Goal: Transaction & Acquisition: Purchase product/service

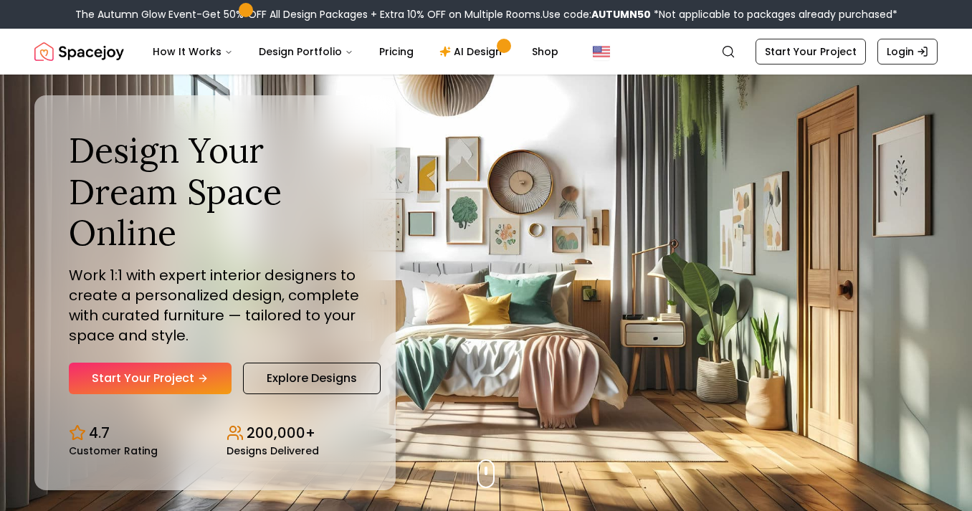
scroll to position [290, 0]
click at [166, 375] on link "Start Your Project" at bounding box center [150, 379] width 163 height 32
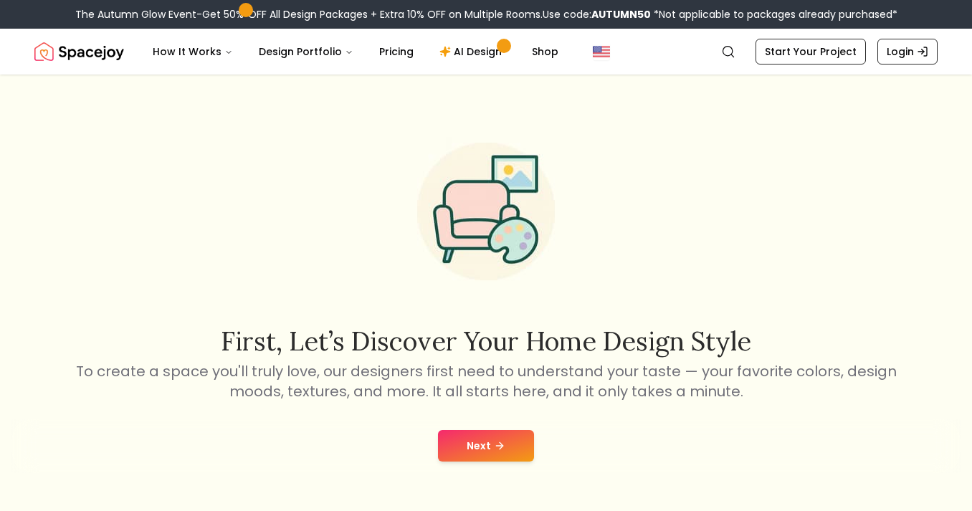
click at [469, 449] on button "Next" at bounding box center [486, 446] width 96 height 32
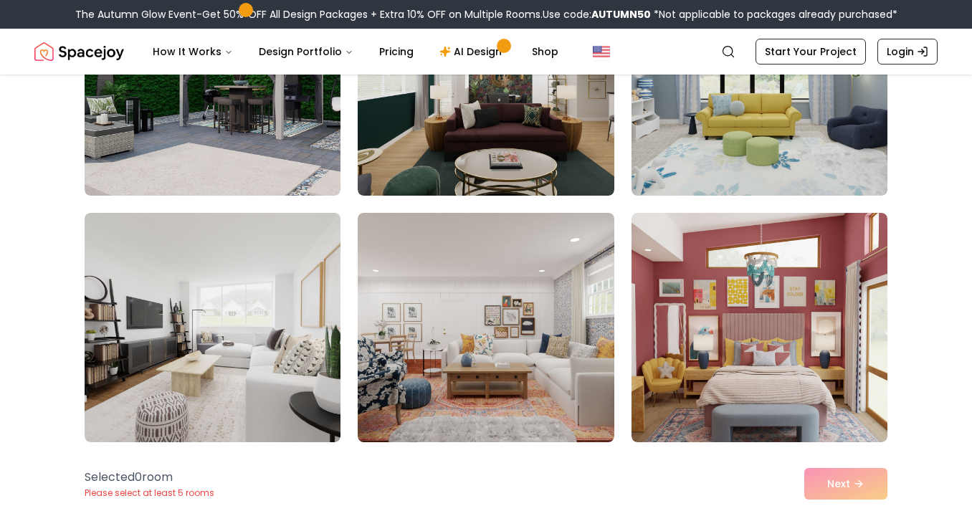
scroll to position [2216, 0]
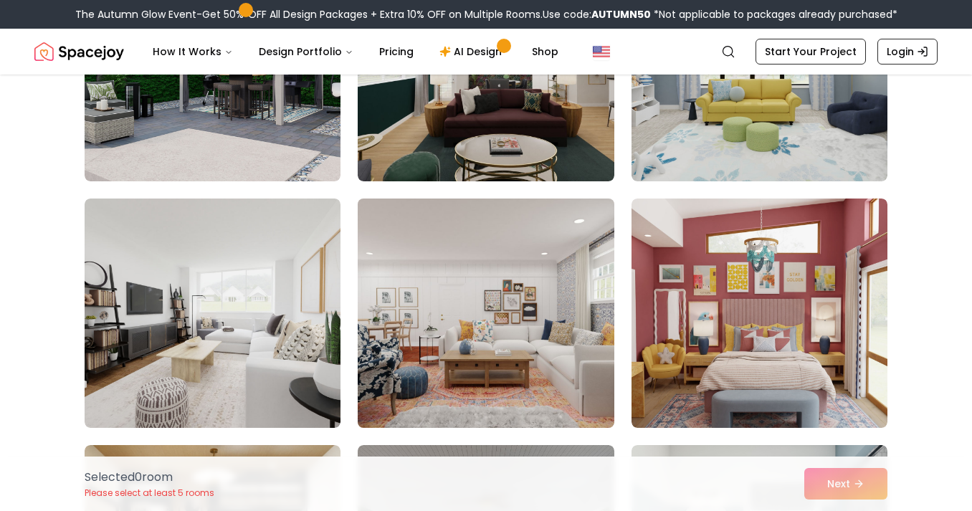
click at [480, 346] on img at bounding box center [485, 313] width 269 height 241
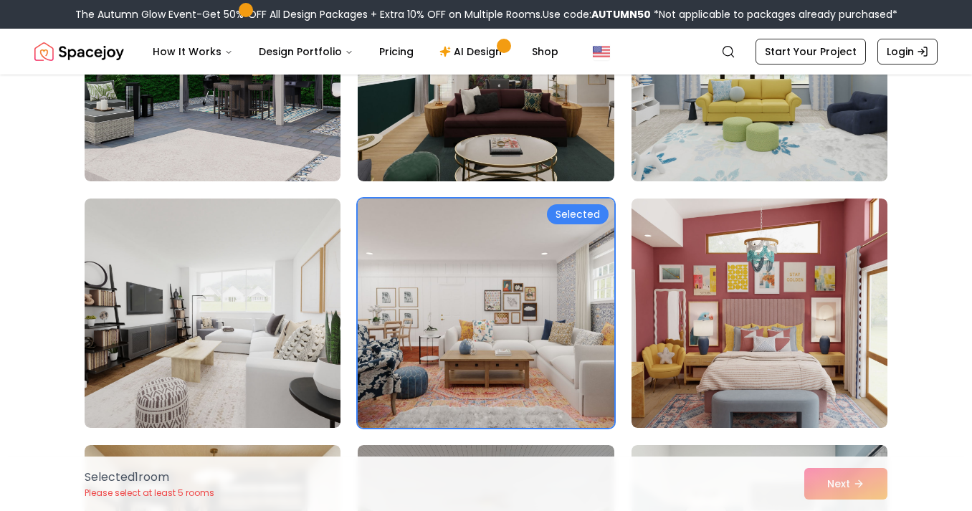
click at [576, 209] on div "Selected" at bounding box center [578, 214] width 62 height 20
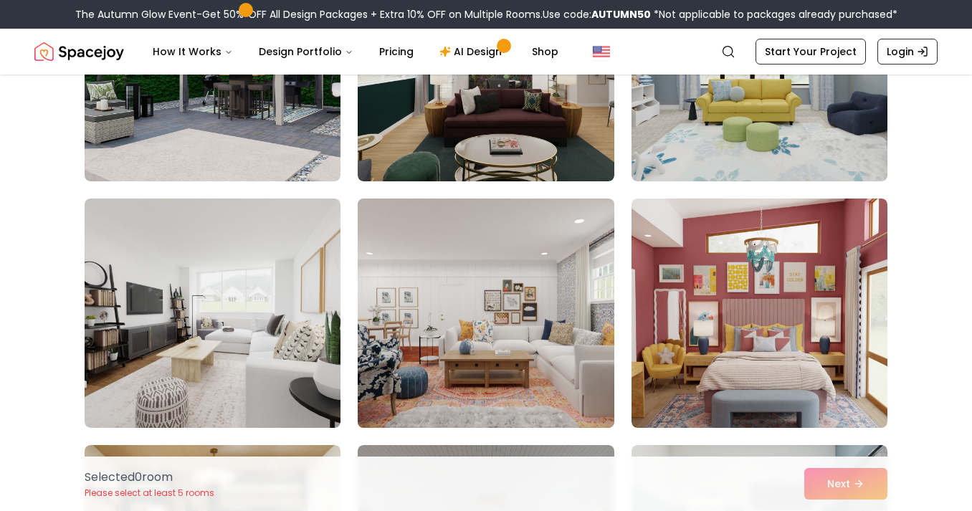
click at [546, 345] on img at bounding box center [485, 313] width 269 height 241
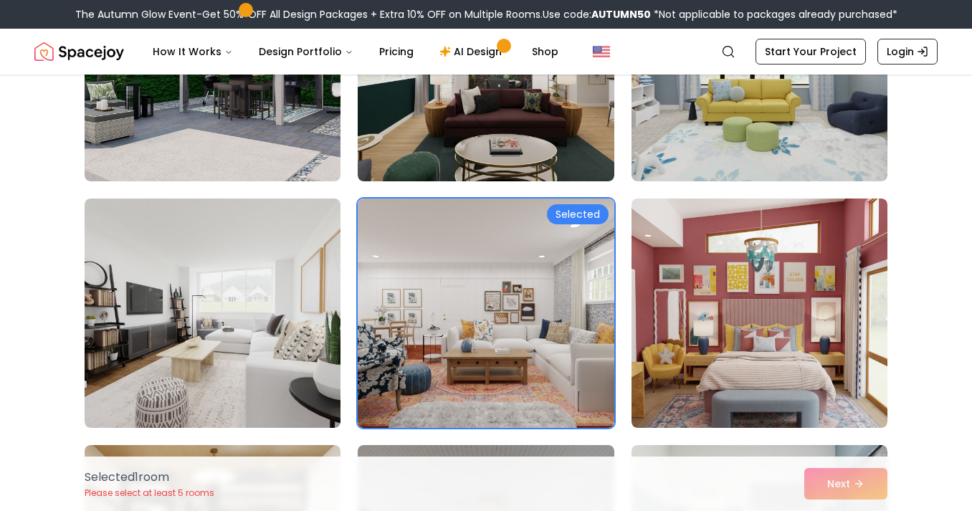
click at [850, 481] on div "Selected 1 room Please select at least 5 rooms Next" at bounding box center [486, 484] width 826 height 54
click at [834, 485] on div "Selected 1 room Please select at least 5 rooms Next" at bounding box center [486, 484] width 826 height 54
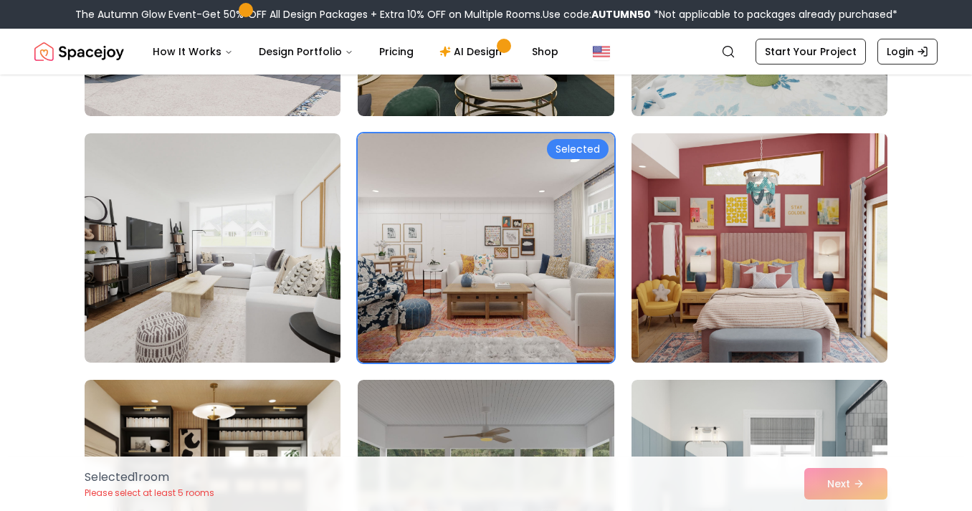
scroll to position [2281, 0]
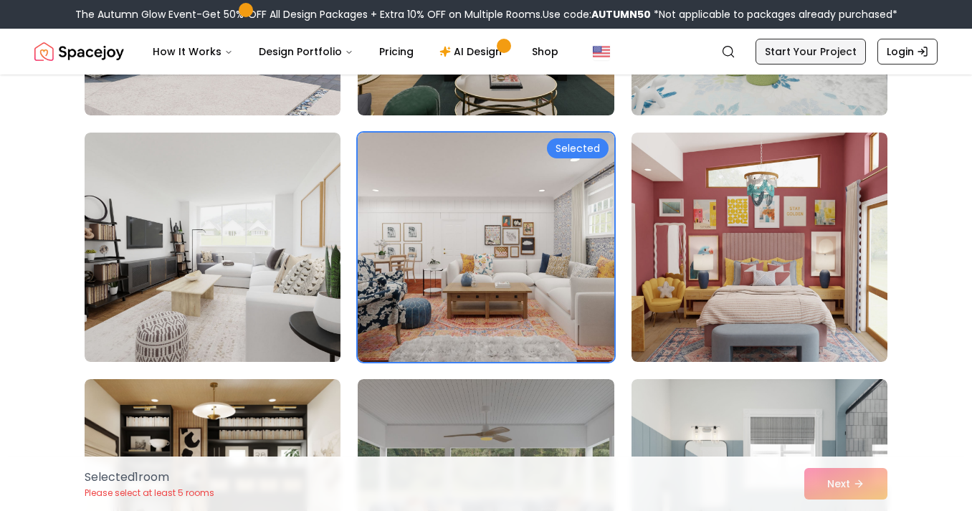
click at [786, 50] on link "Start Your Project" at bounding box center [810, 52] width 110 height 26
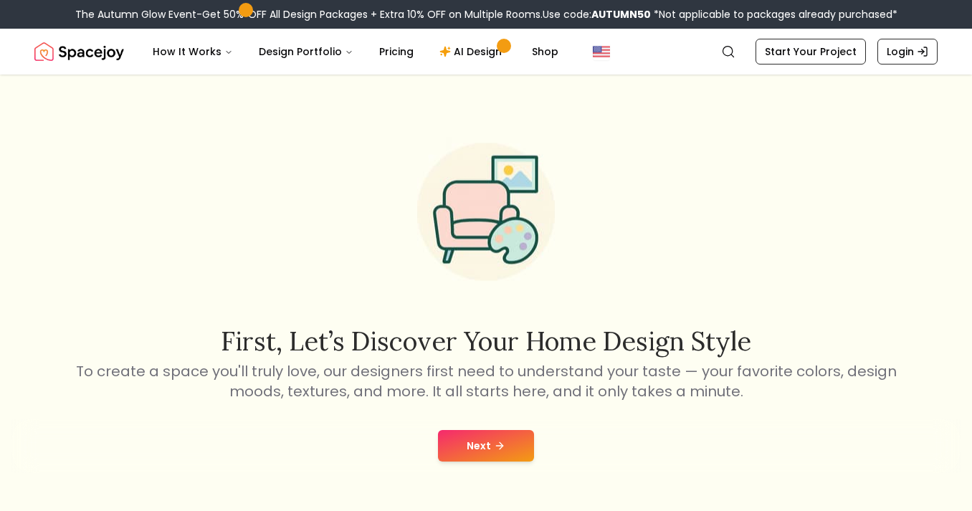
click at [462, 450] on button "Next" at bounding box center [486, 446] width 96 height 32
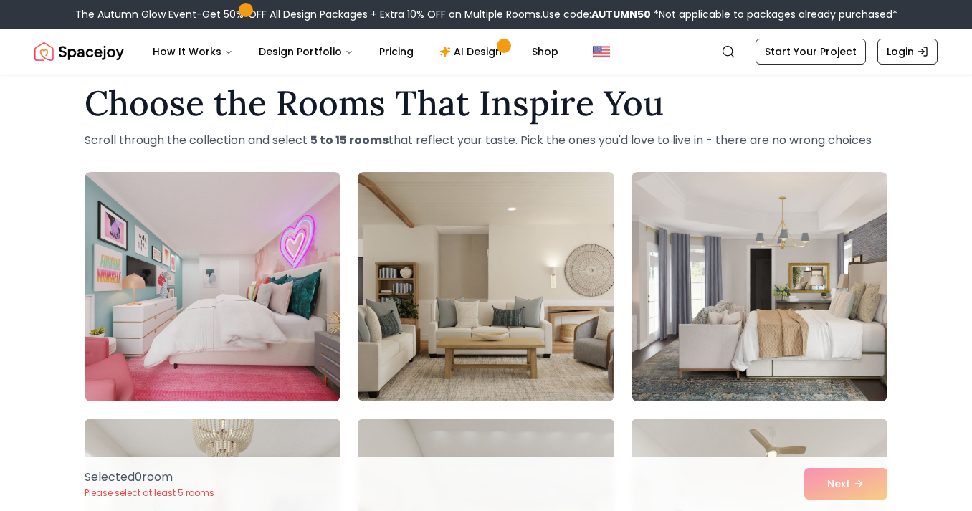
scroll to position [24, 0]
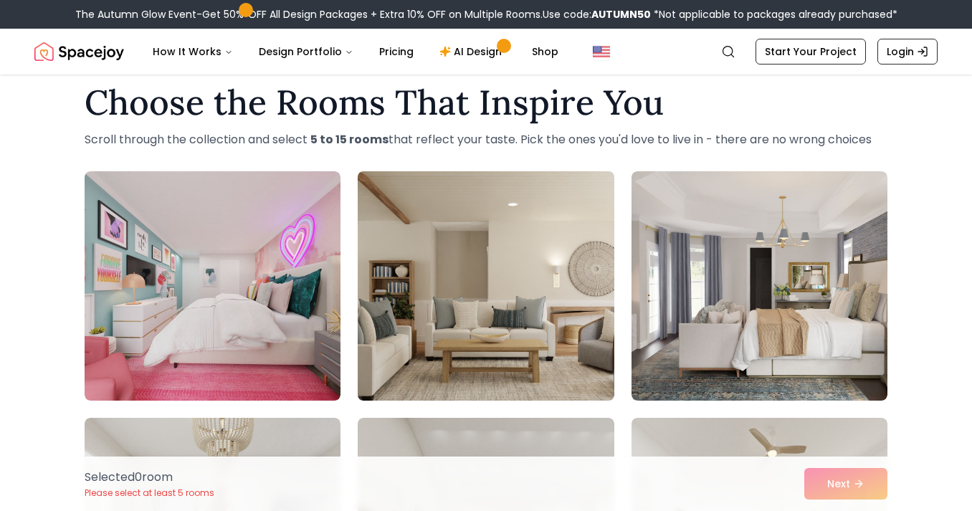
click at [423, 326] on img at bounding box center [485, 286] width 269 height 241
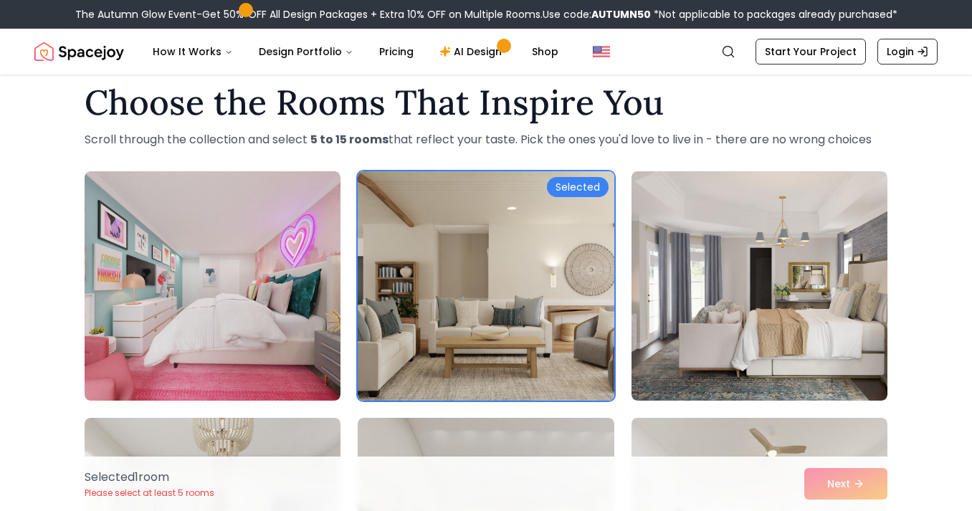
click at [822, 485] on div "Selected 1 room Please select at least 5 rooms Next" at bounding box center [486, 484] width 826 height 54
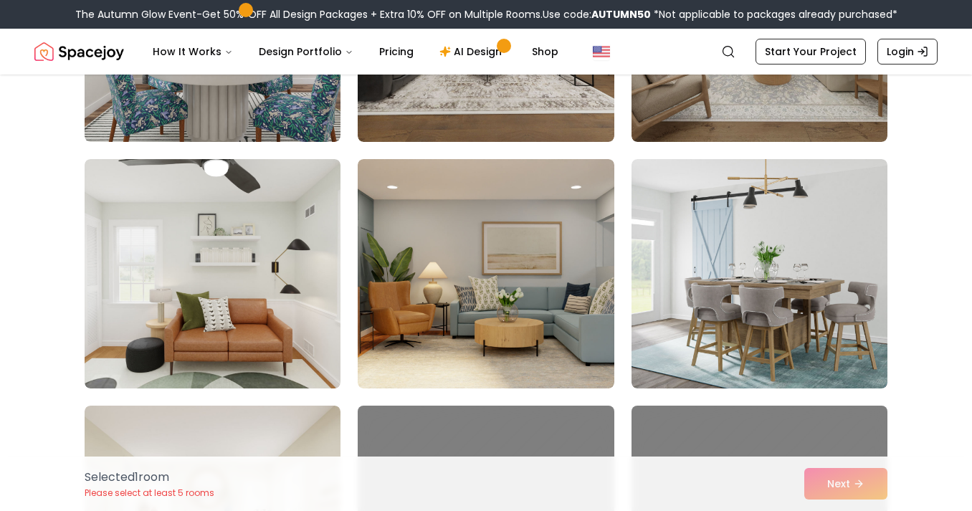
scroll to position [538, 0]
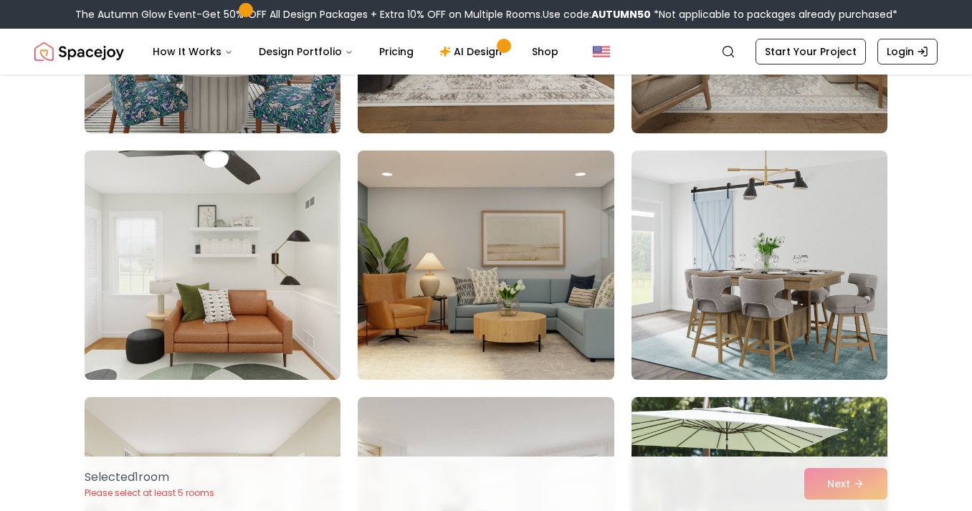
click at [423, 259] on img at bounding box center [485, 265] width 269 height 241
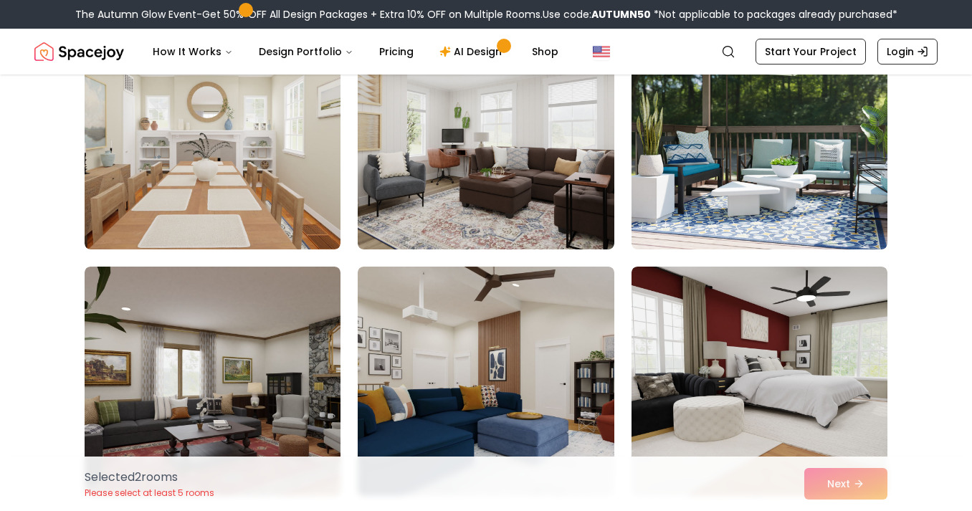
scroll to position [973, 0]
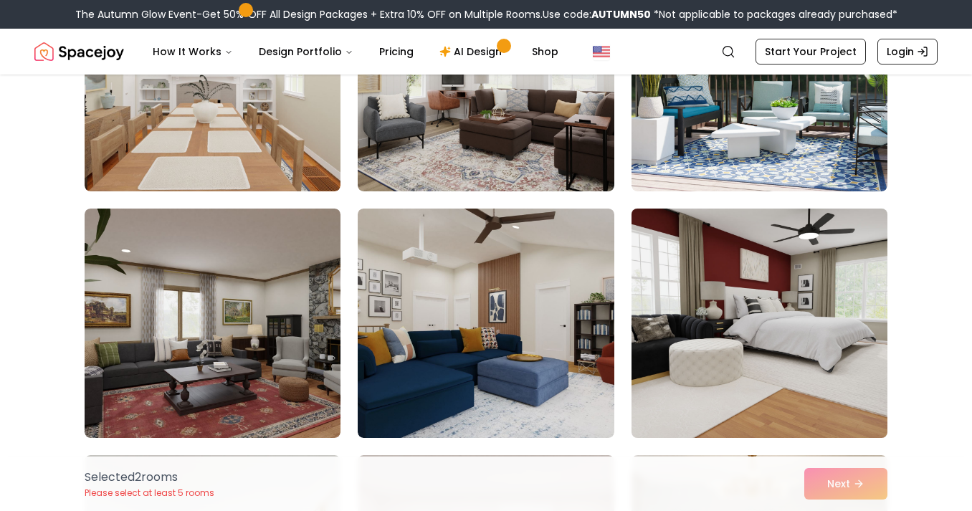
click at [813, 310] on img at bounding box center [759, 323] width 269 height 241
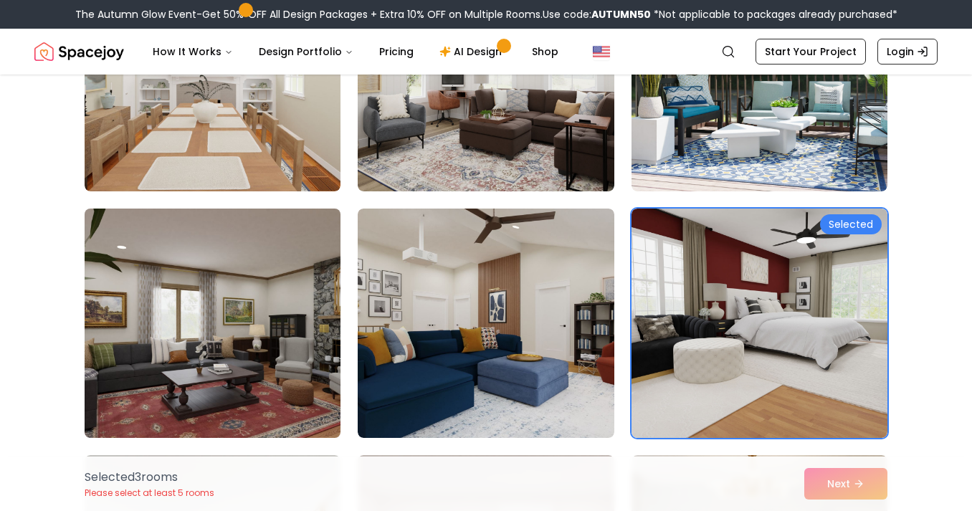
click at [128, 363] on img at bounding box center [212, 323] width 269 height 241
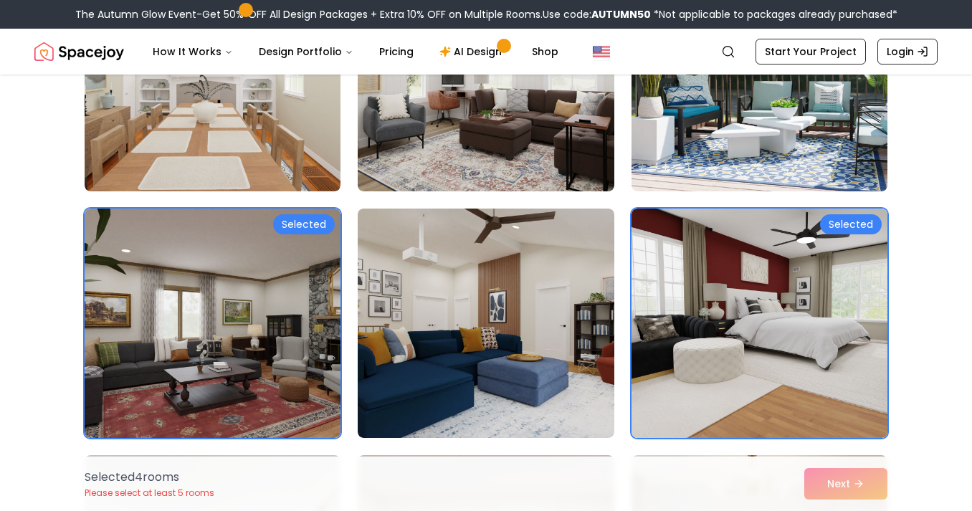
click at [839, 486] on div "Selected 4 room s Please select at least 5 rooms Next" at bounding box center [486, 484] width 826 height 54
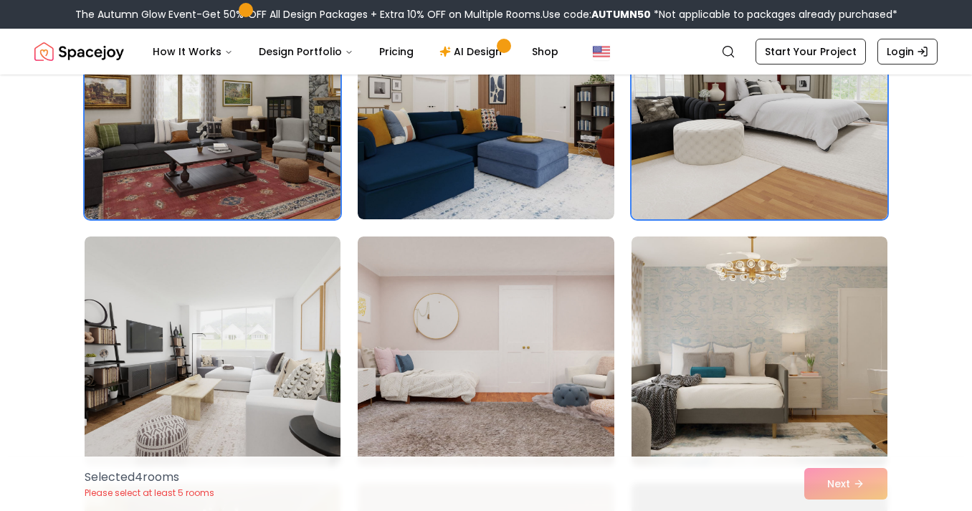
scroll to position [1192, 0]
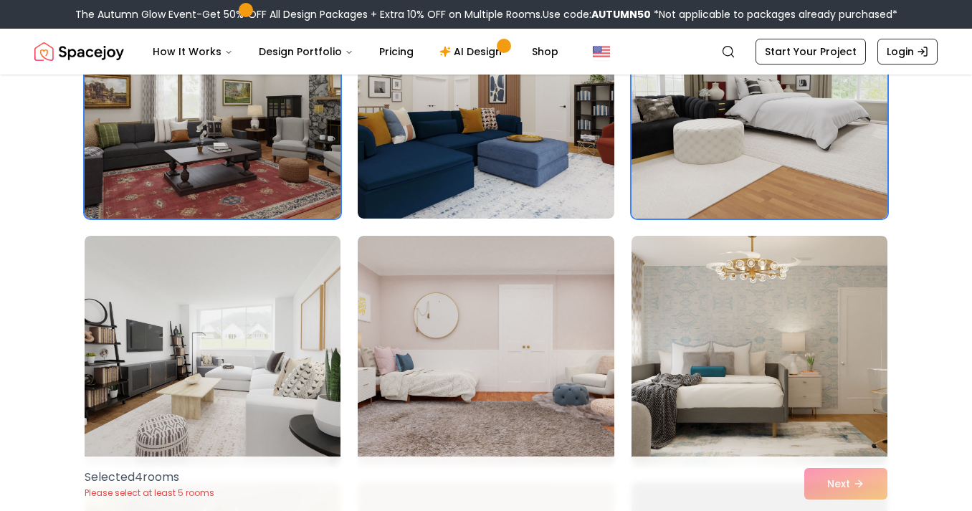
click at [833, 481] on div "Selected 4 room s Please select at least 5 rooms Next" at bounding box center [486, 484] width 826 height 54
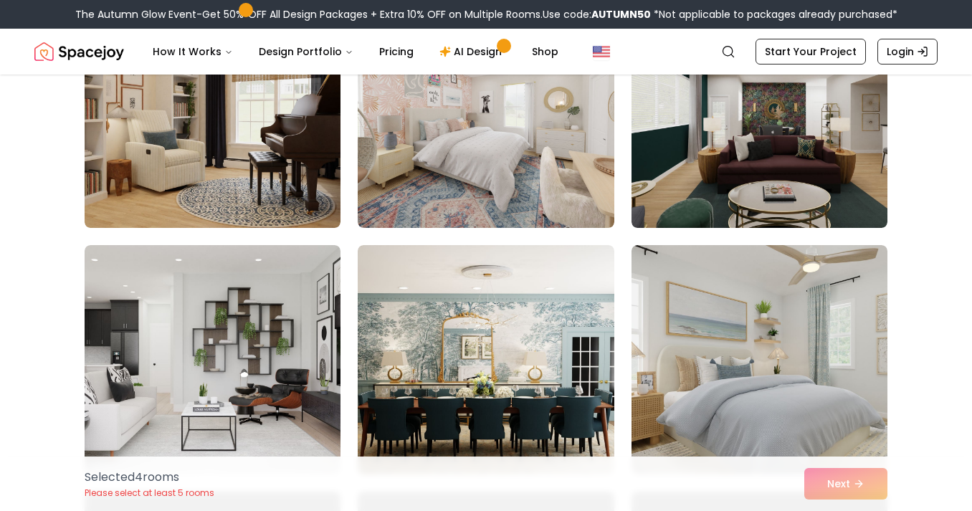
scroll to position [2178, 0]
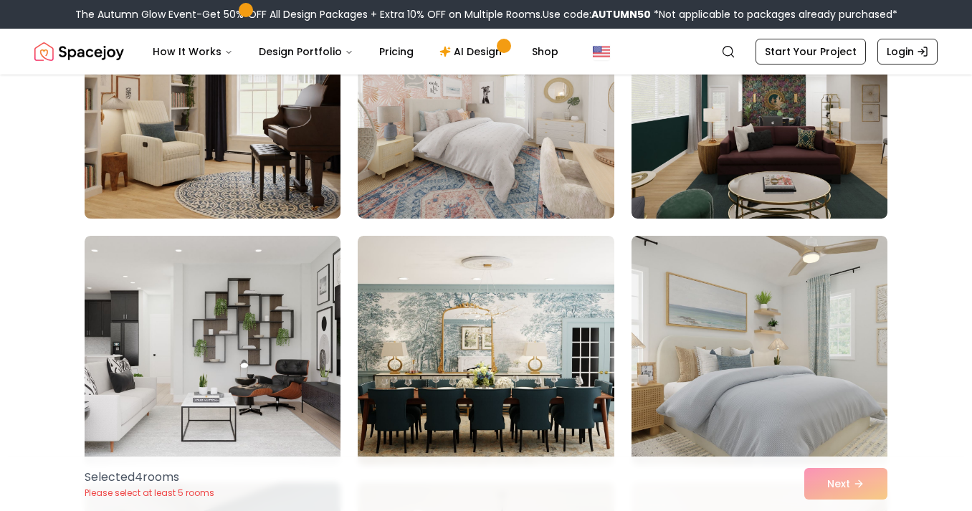
click at [207, 134] on img at bounding box center [212, 104] width 269 height 241
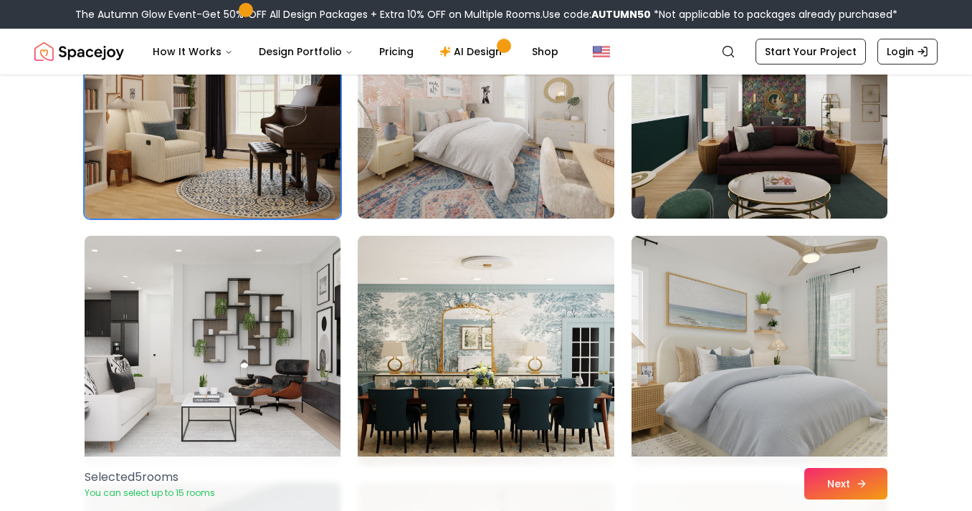
click at [833, 474] on button "Next" at bounding box center [845, 484] width 83 height 32
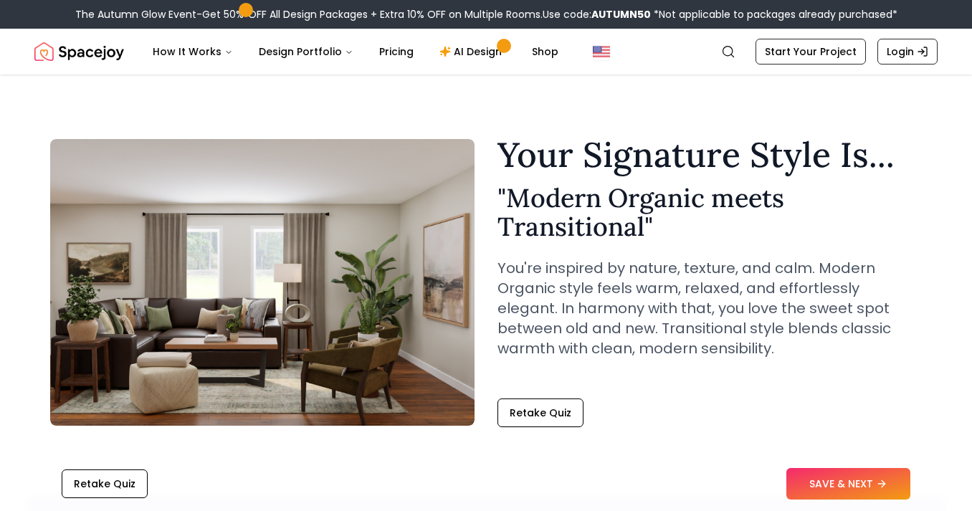
scroll to position [290, 0]
click at [835, 480] on button "SAVE & NEXT" at bounding box center [848, 484] width 124 height 32
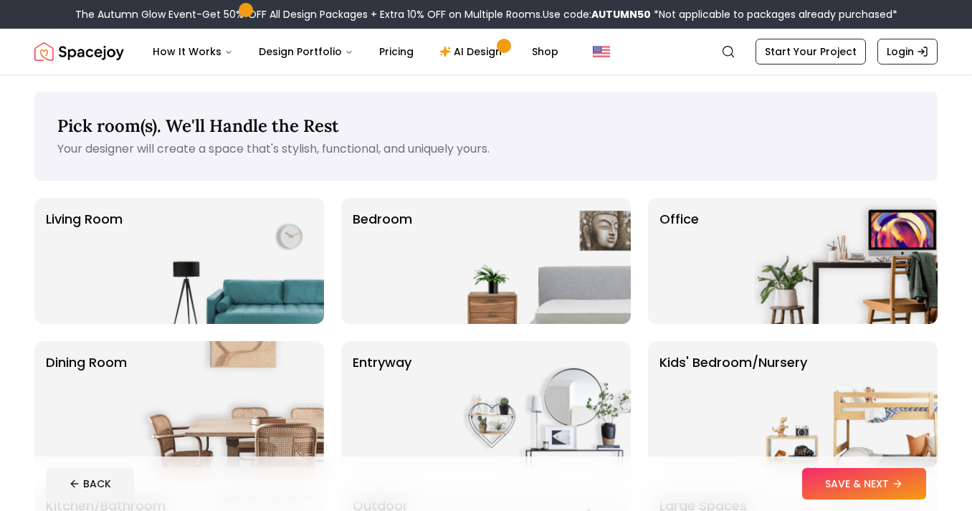
scroll to position [290, 0]
click at [503, 214] on img at bounding box center [538, 261] width 183 height 126
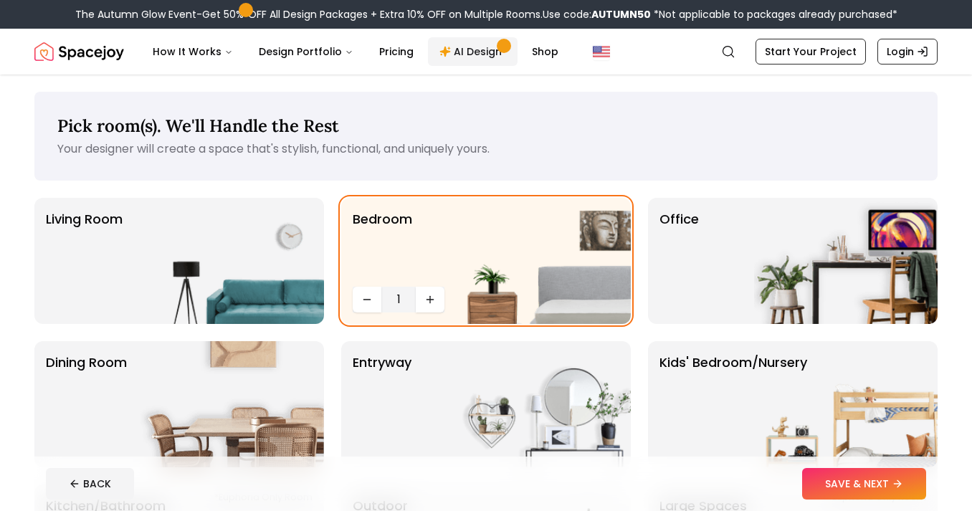
click at [473, 44] on link "AI Design" at bounding box center [473, 51] width 90 height 29
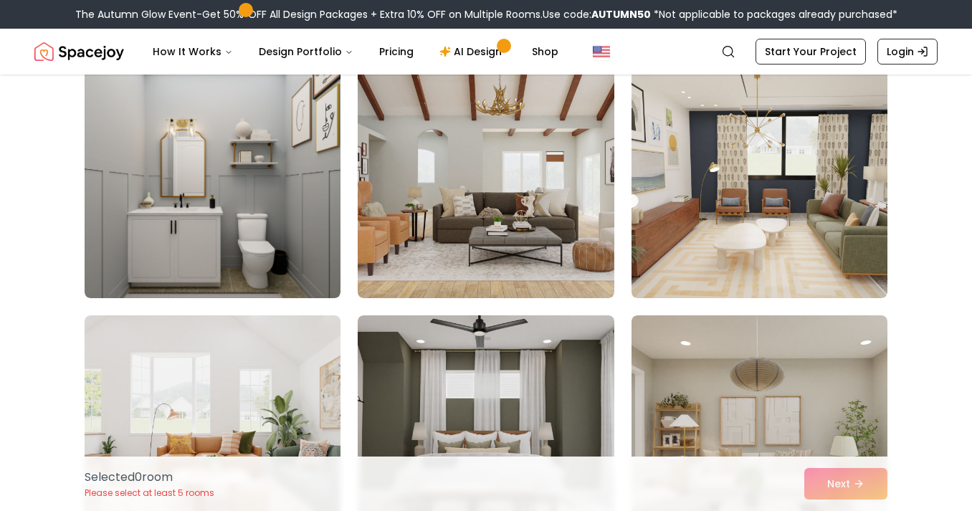
scroll to position [366, 0]
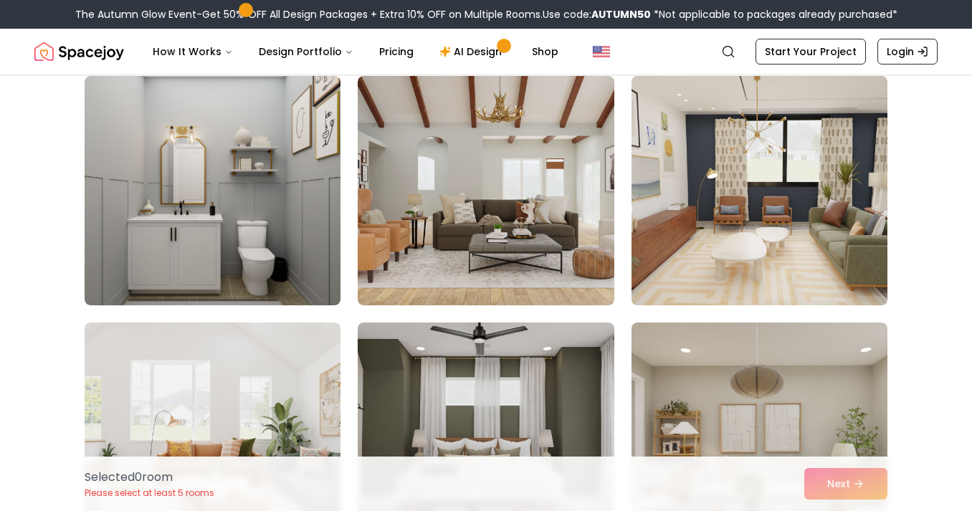
click at [754, 160] on img at bounding box center [759, 190] width 269 height 241
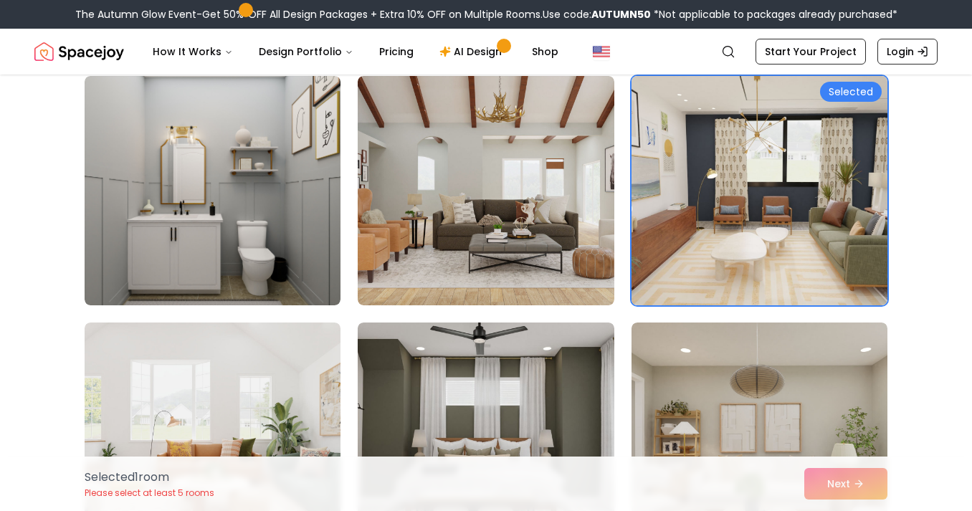
click at [748, 177] on img at bounding box center [759, 190] width 269 height 241
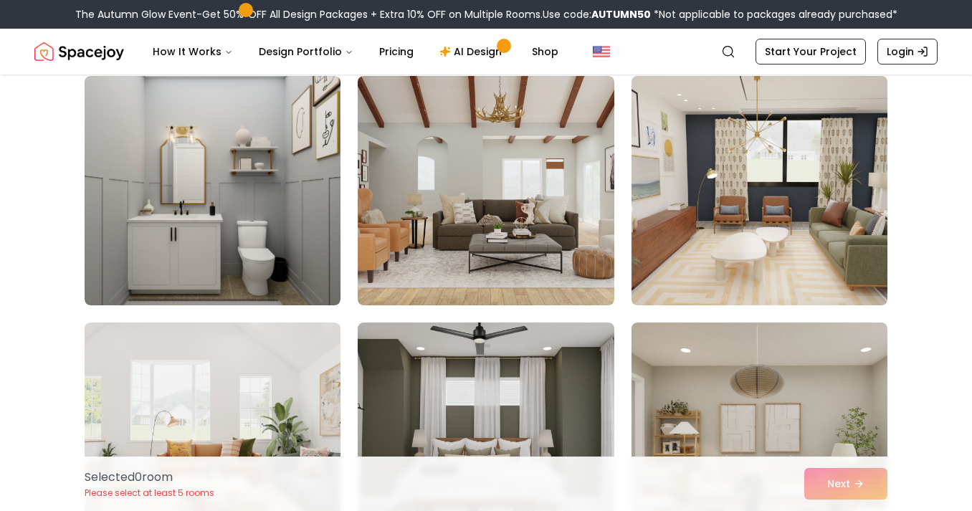
click at [748, 177] on img at bounding box center [759, 190] width 269 height 241
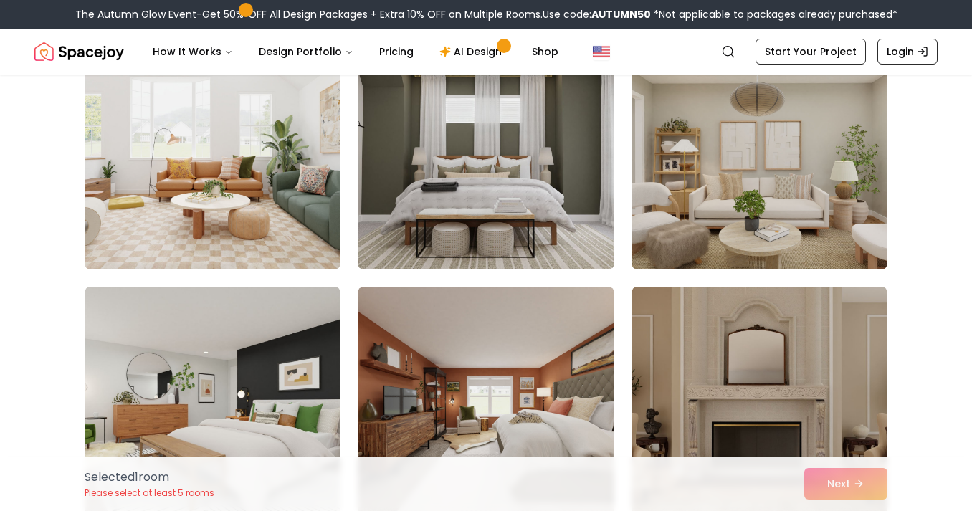
scroll to position [663, 0]
